Goal: Communication & Community: Answer question/provide support

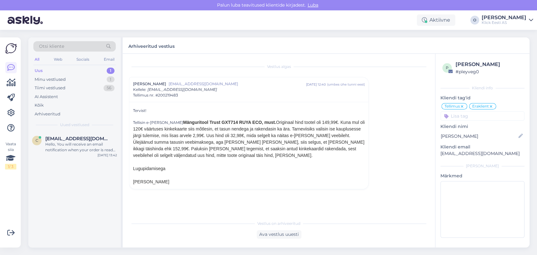
click at [70, 71] on div "Uus 1" at bounding box center [74, 70] width 82 height 9
click at [70, 78] on div "Minu vestlused 1" at bounding box center [74, 79] width 82 height 9
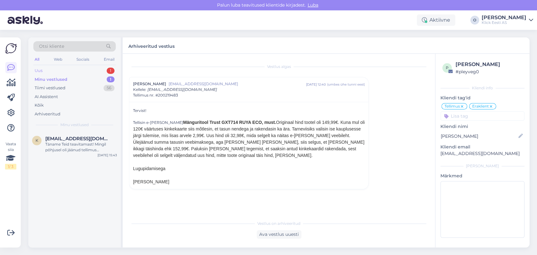
click at [65, 71] on div "Uus 1" at bounding box center [74, 70] width 82 height 9
click at [68, 144] on div "Hello, You will receive an email notification when your order is ready for pick…" at bounding box center [81, 147] width 72 height 11
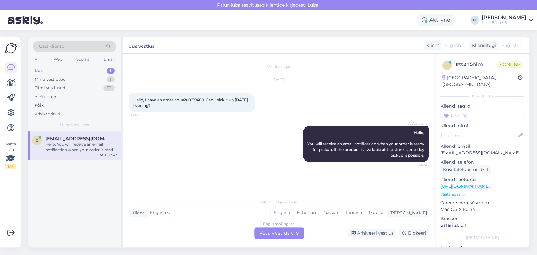
click at [68, 144] on div "Hello, You will receive an email notification when your order is ready for pick…" at bounding box center [81, 147] width 72 height 11
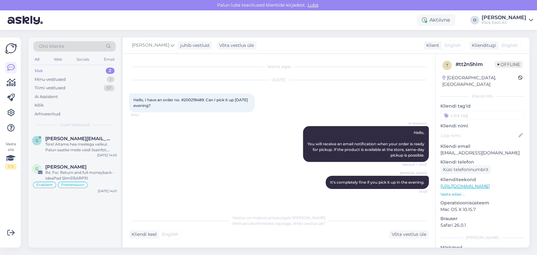
click at [83, 69] on div "Uus 2" at bounding box center [74, 70] width 82 height 9
click at [69, 138] on span "[PERSON_NAME][EMAIL_ADDRESS][DOMAIN_NAME]" at bounding box center [77, 139] width 65 height 6
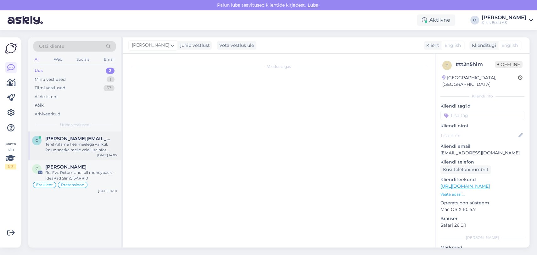
scroll to position [214, 0]
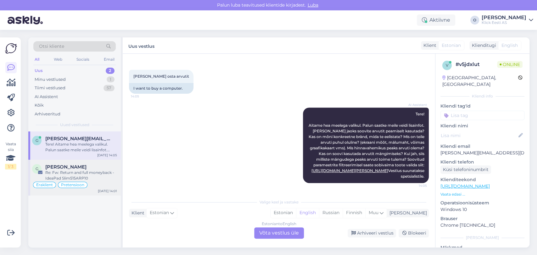
click at [73, 172] on div "Re: Fw: Return and full moneyback - IdeaPad Slim515ARP10" at bounding box center [81, 175] width 72 height 11
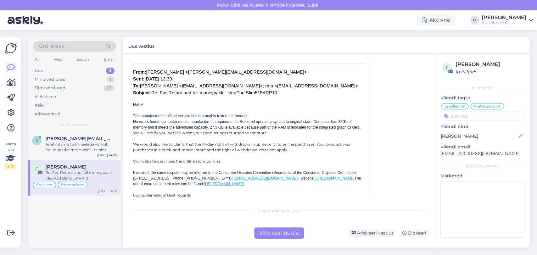
scroll to position [788, 0]
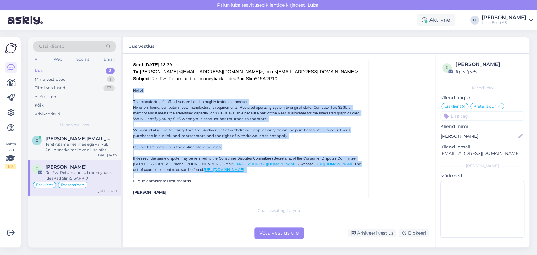
drag, startPoint x: 134, startPoint y: 75, endPoint x: 263, endPoint y: 168, distance: 159.1
click at [263, 168] on div "Hello! The manufacturer's official service has thoroughly tested the product. N…" at bounding box center [249, 190] width 232 height 204
copy div "Lorem! Ips dolorsitamet'c adipisci elitsed doe temporinci utlabo etd magnaal. E…"
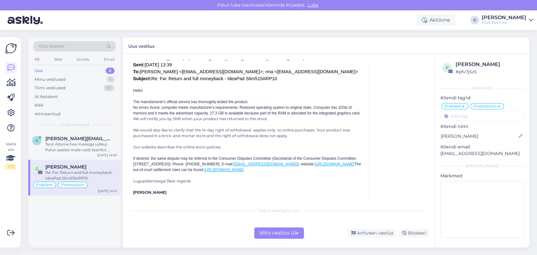
click at [432, 200] on div "Vestlus algas Giorgi Tsiklauri [EMAIL_ADDRESS][DOMAIN_NAME] [DATE] 22:38 ( 12 p…" at bounding box center [279, 151] width 313 height 194
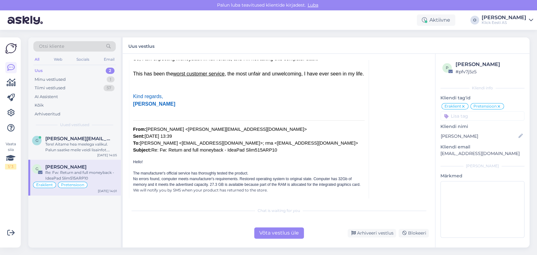
scroll to position [674, 0]
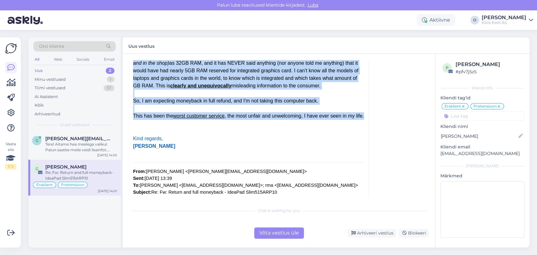
drag, startPoint x: 133, startPoint y: 145, endPoint x: 345, endPoint y: 102, distance: 216.8
copy div "Hi, What you write about RAM is a lie. Firstly, tell your service people to tes…"
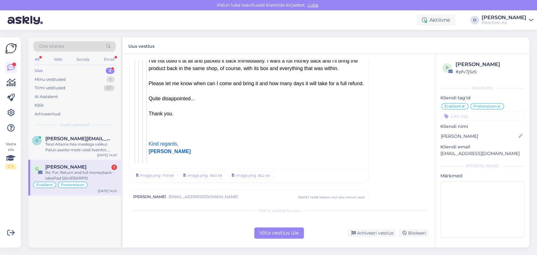
scroll to position [3852, 0]
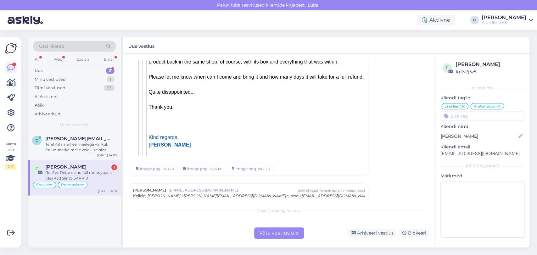
drag, startPoint x: 132, startPoint y: 117, endPoint x: 265, endPoint y: 120, distance: 133.1
copy div "Also, you still disregard this point, which is on your website: [URL][DOMAIN_NA…"
click at [91, 171] on div "Re: Fw: Return and full moneyback - IdeaPad Slim515ARP10" at bounding box center [81, 175] width 72 height 11
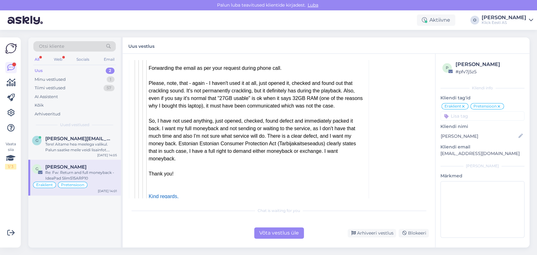
scroll to position [333, 0]
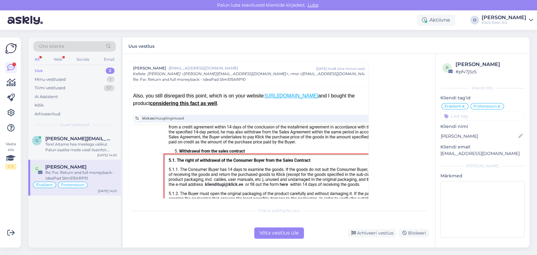
click at [77, 69] on div "Uus 2" at bounding box center [74, 70] width 82 height 9
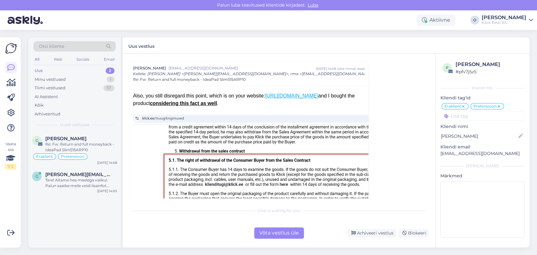
click at [77, 69] on div "Uus 2" at bounding box center [74, 70] width 82 height 9
click at [74, 173] on span "[PERSON_NAME][EMAIL_ADDRESS][DOMAIN_NAME]" at bounding box center [77, 175] width 65 height 6
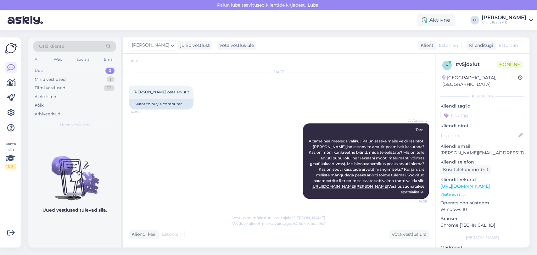
scroll to position [198, 0]
click at [86, 73] on div "Uus 0" at bounding box center [74, 70] width 82 height 9
click at [85, 81] on div "Minu vestlused 1" at bounding box center [74, 79] width 82 height 9
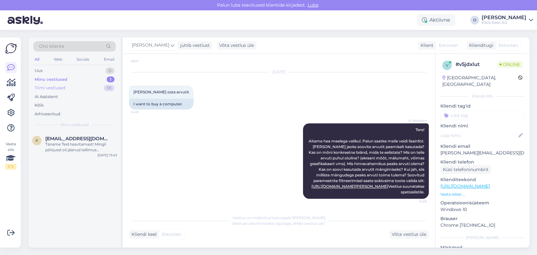
click at [84, 86] on div "Tiimi vestlused 59" at bounding box center [74, 88] width 82 height 9
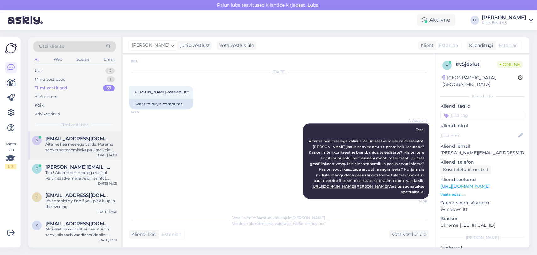
click at [74, 152] on div "Aitame hea meelega valida. Parema soovituse tegemiseks palume veidi lisainfot. …" at bounding box center [81, 147] width 72 height 11
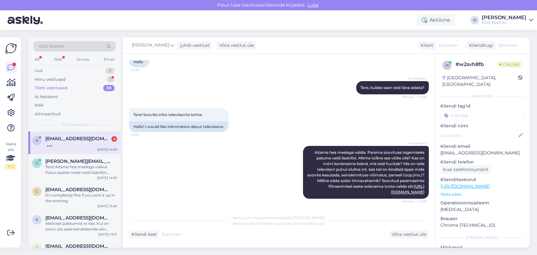
scroll to position [307, 0]
